Goal: Task Accomplishment & Management: Manage account settings

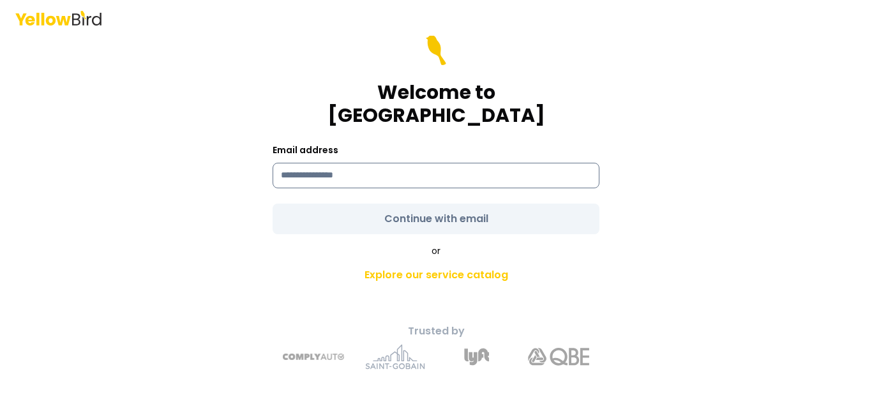
click at [509, 163] on input at bounding box center [436, 176] width 327 height 26
type input "**********"
click at [446, 211] on form "**********" at bounding box center [436, 134] width 327 height 199
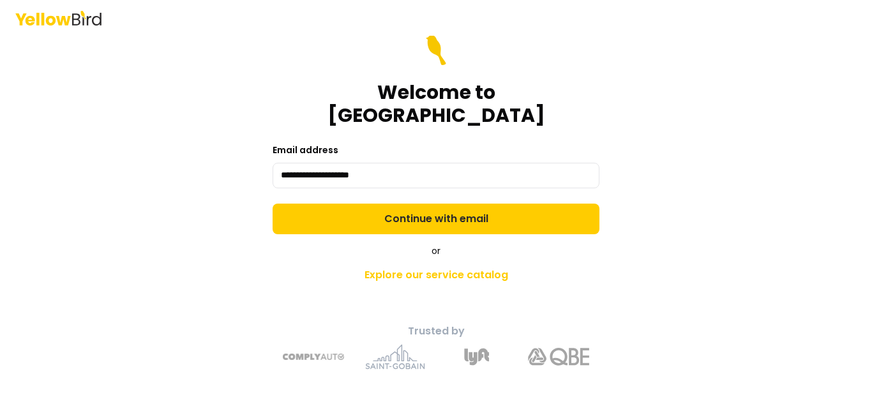
click at [446, 211] on button "Continue with email" at bounding box center [436, 219] width 327 height 31
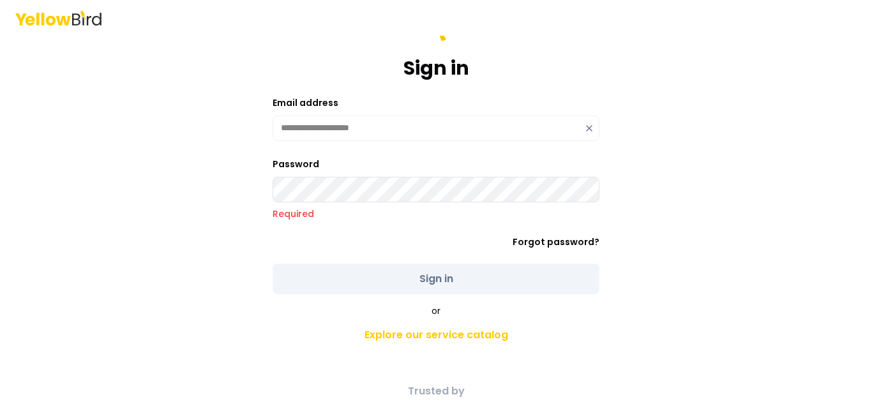
click at [186, 211] on div "**********" at bounding box center [436, 202] width 872 height 404
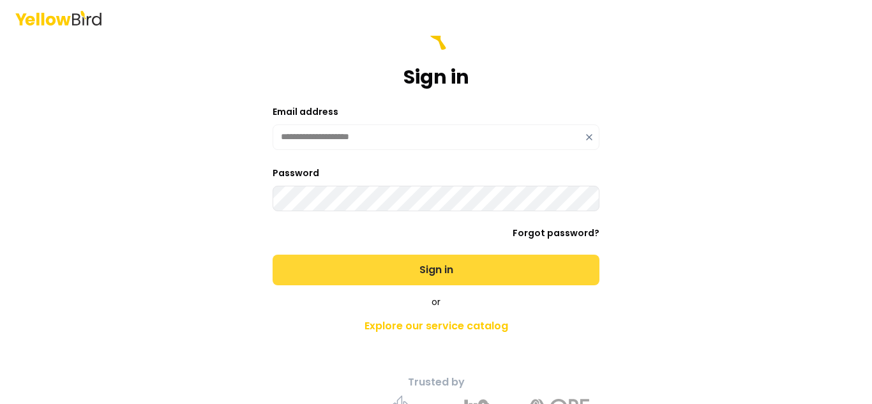
click at [353, 271] on button "Sign in" at bounding box center [436, 270] width 327 height 31
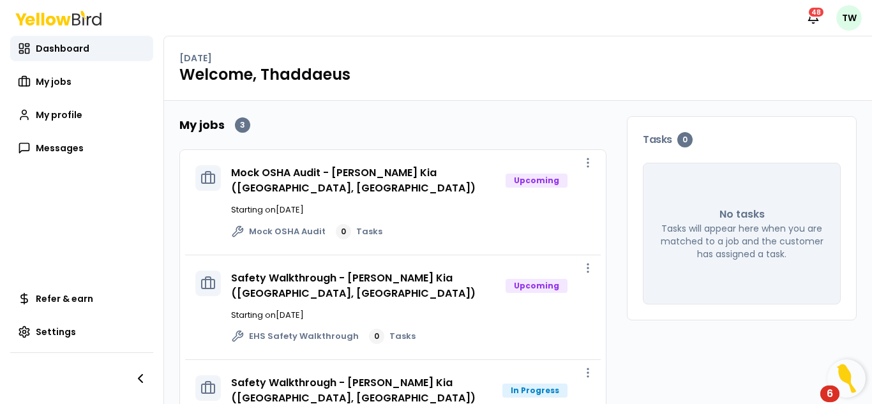
scroll to position [31, 0]
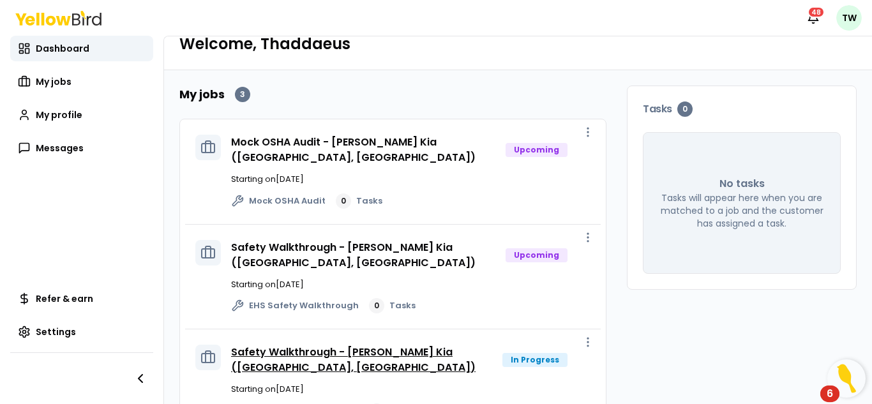
click at [410, 345] on link "Safety Walkthrough - [PERSON_NAME] Kia ([GEOGRAPHIC_DATA], [GEOGRAPHIC_DATA])" at bounding box center [353, 360] width 244 height 30
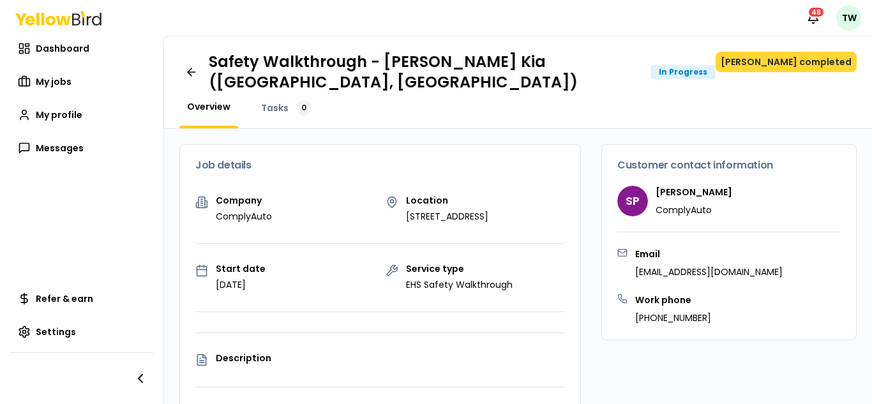
click at [815, 63] on button "[PERSON_NAME] completed" at bounding box center [786, 62] width 141 height 20
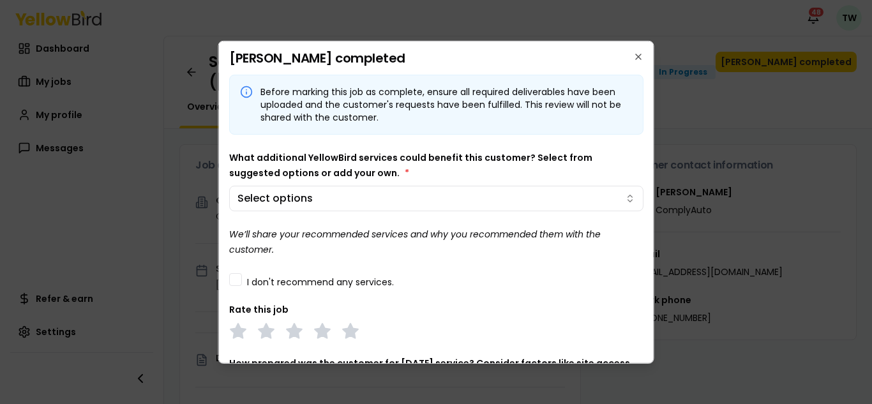
click at [484, 211] on div "Before marking this job as complete, ensure all required deliverables have been…" at bounding box center [436, 320] width 414 height 493
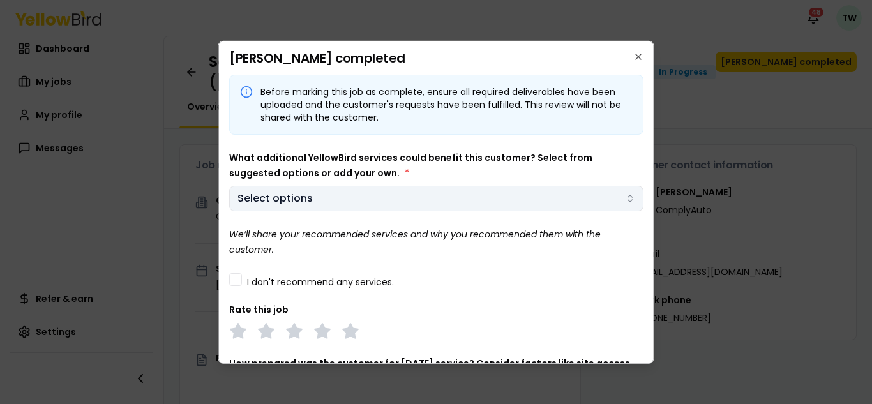
click at [475, 205] on button "Select options" at bounding box center [436, 198] width 414 height 26
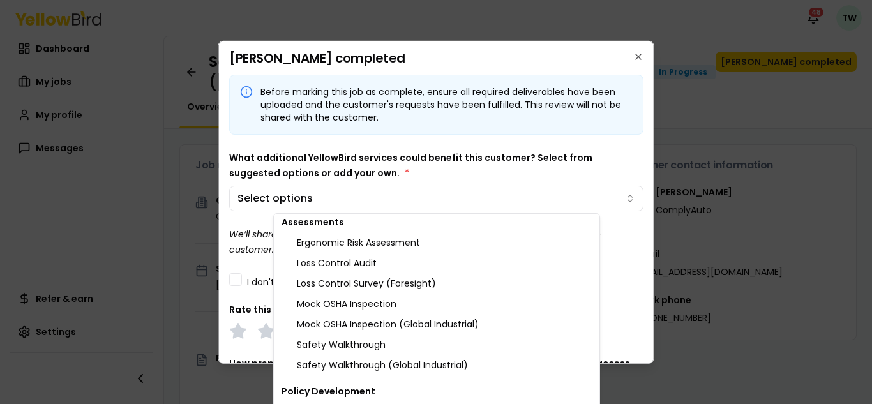
scroll to position [1402, 0]
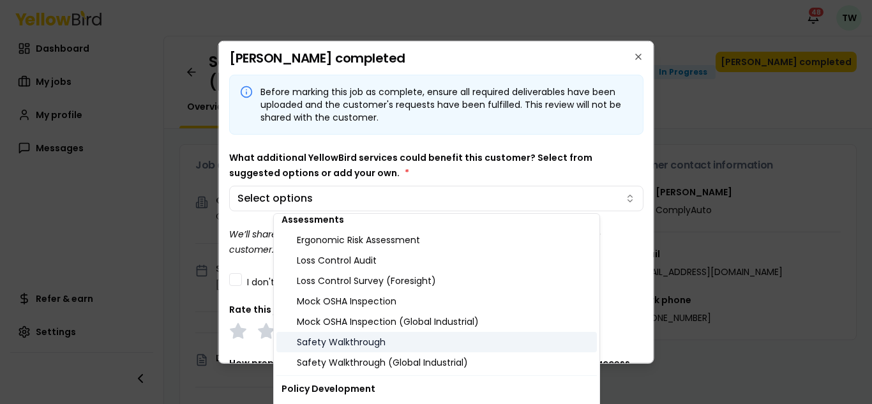
click at [384, 338] on div "Safety Walkthrough" at bounding box center [436, 342] width 320 height 20
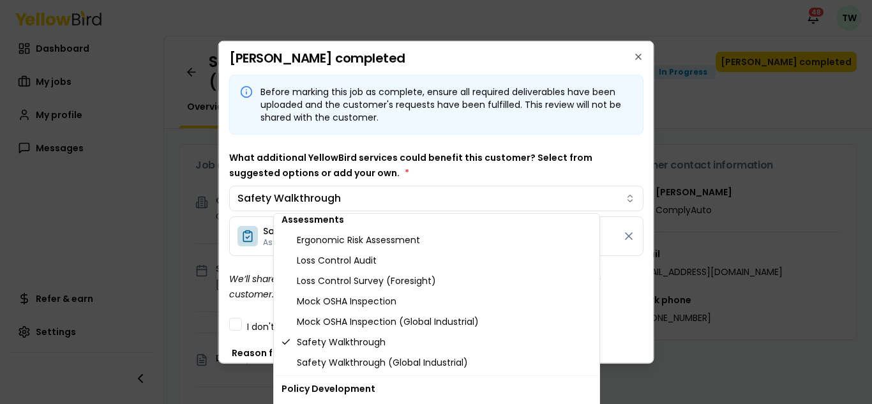
click at [267, 269] on body "Notifications 48 TW Dashboard My jobs My profile Messages Refer & earn Settings…" at bounding box center [436, 202] width 872 height 404
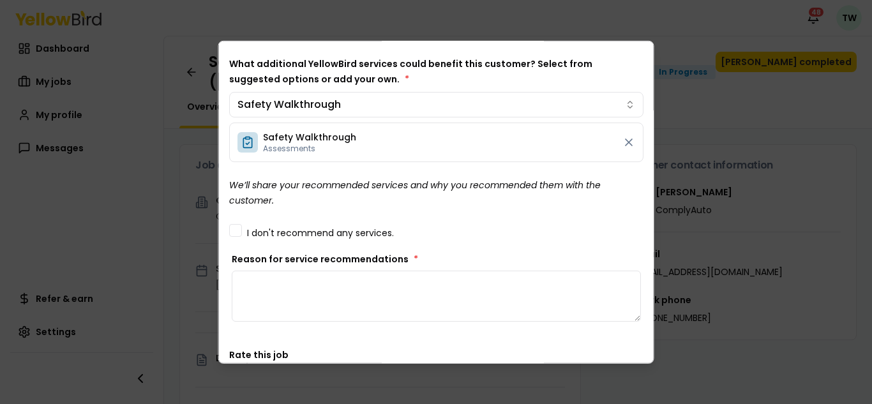
scroll to position [100, 0]
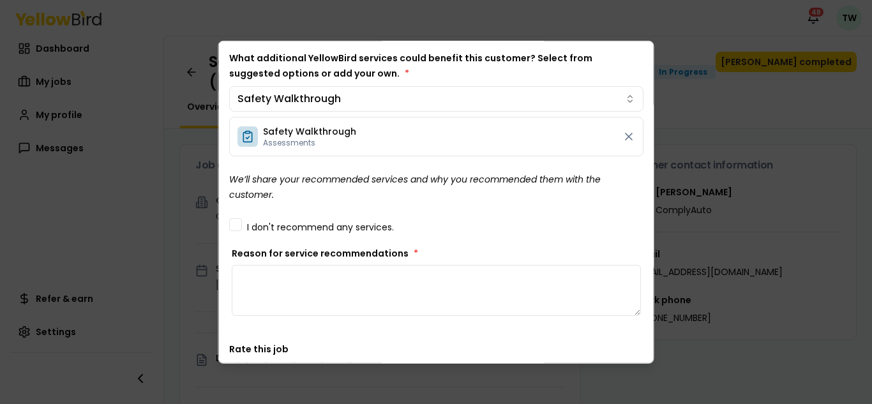
click at [271, 281] on textarea "Reason for service recommendations *" at bounding box center [436, 289] width 409 height 51
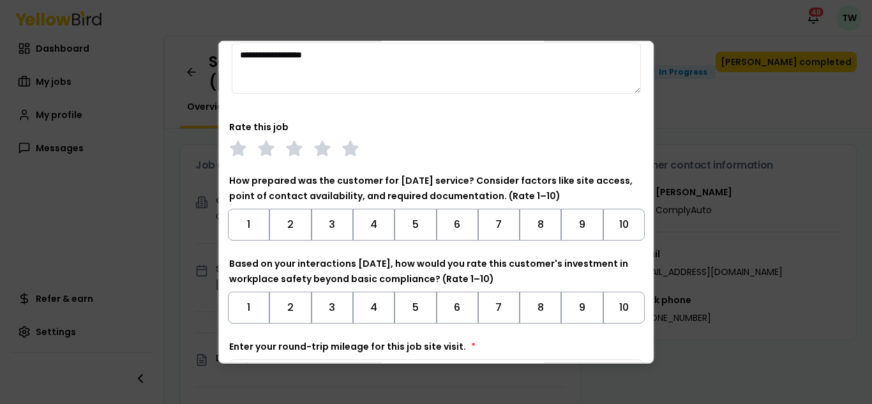
scroll to position [328, 0]
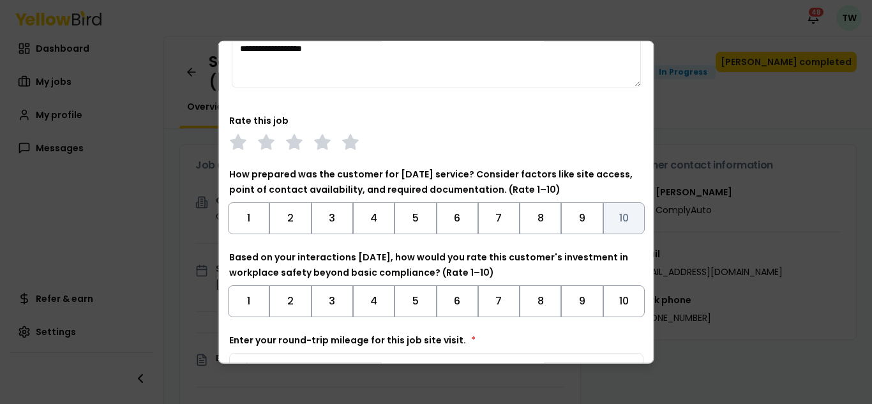
type textarea "**********"
click at [611, 211] on button "10" at bounding box center [623, 218] width 41 height 32
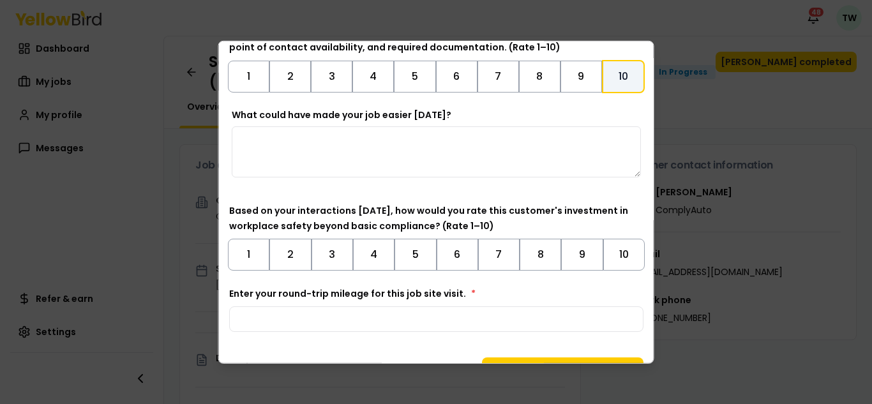
scroll to position [474, 0]
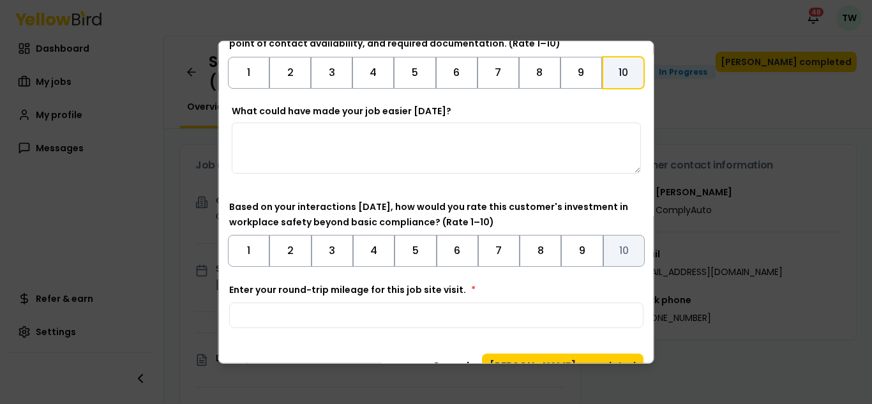
click at [626, 248] on button "10" at bounding box center [623, 250] width 41 height 32
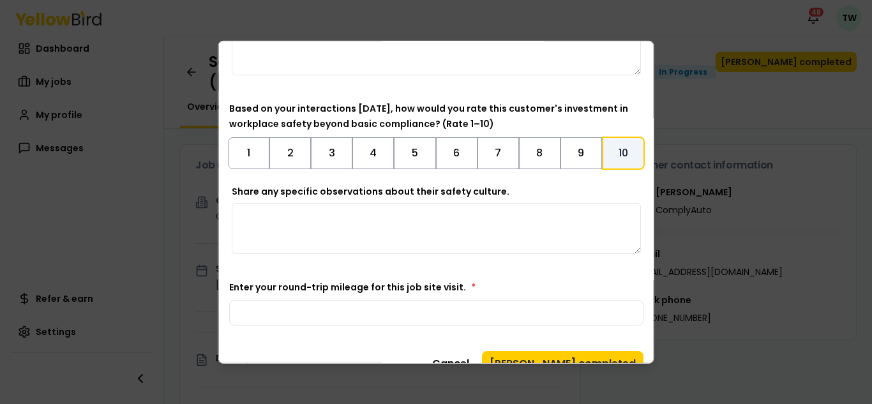
scroll to position [596, 0]
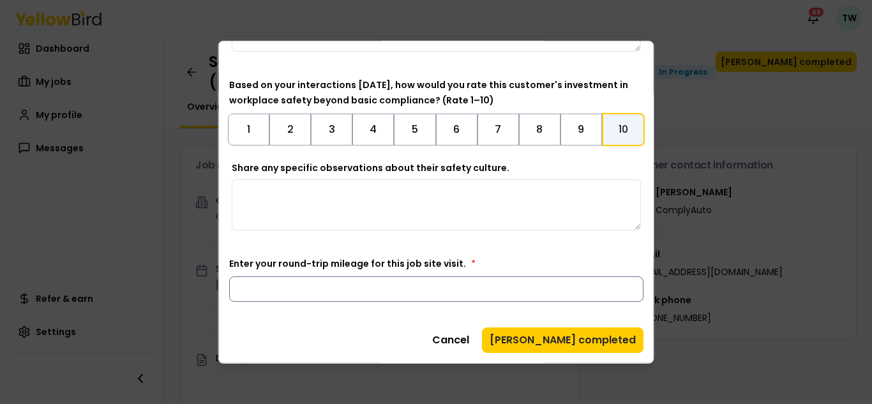
click at [515, 285] on input "Enter your round-trip mileage for this job site visit. *" at bounding box center [436, 289] width 414 height 26
type input "***"
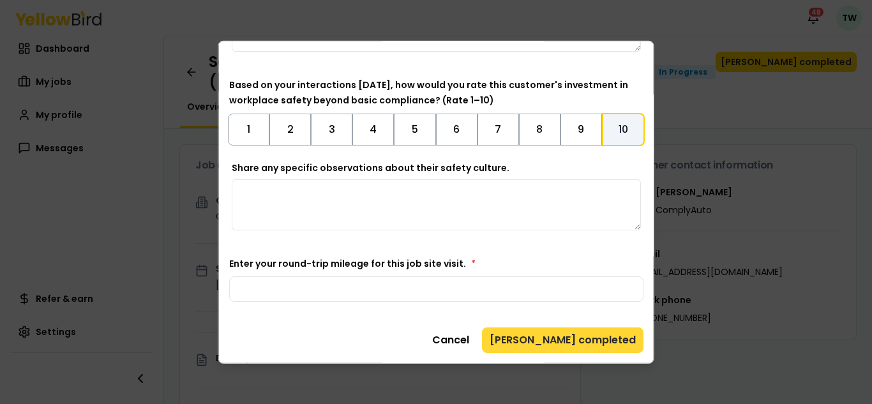
click at [546, 336] on button "[PERSON_NAME] completed" at bounding box center [562, 340] width 161 height 26
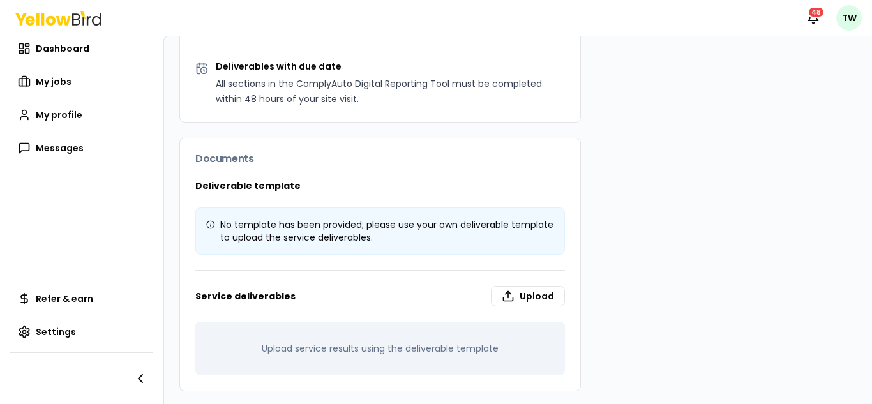
scroll to position [0, 0]
